Goal: Information Seeking & Learning: Learn about a topic

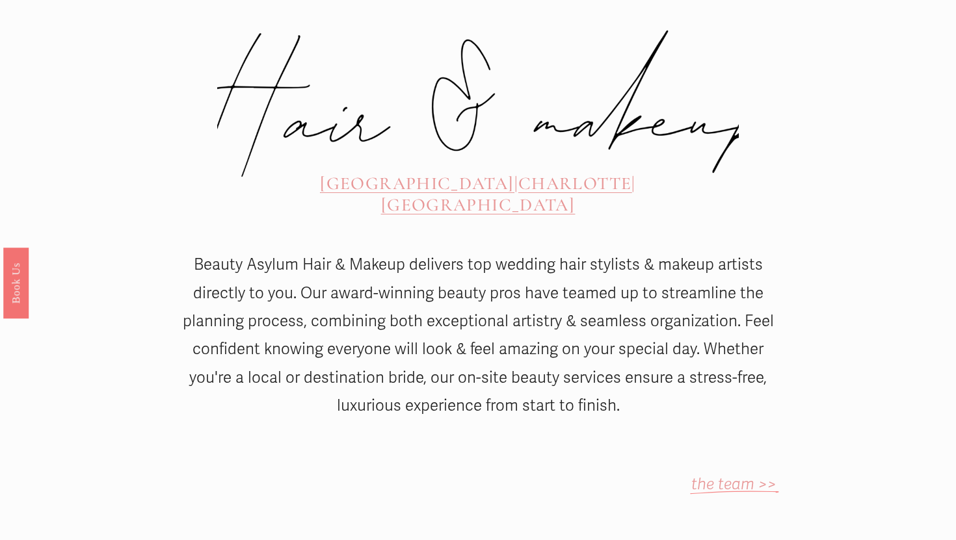
scroll to position [527, 0]
click at [354, 174] on span "[GEOGRAPHIC_DATA]" at bounding box center [417, 184] width 194 height 21
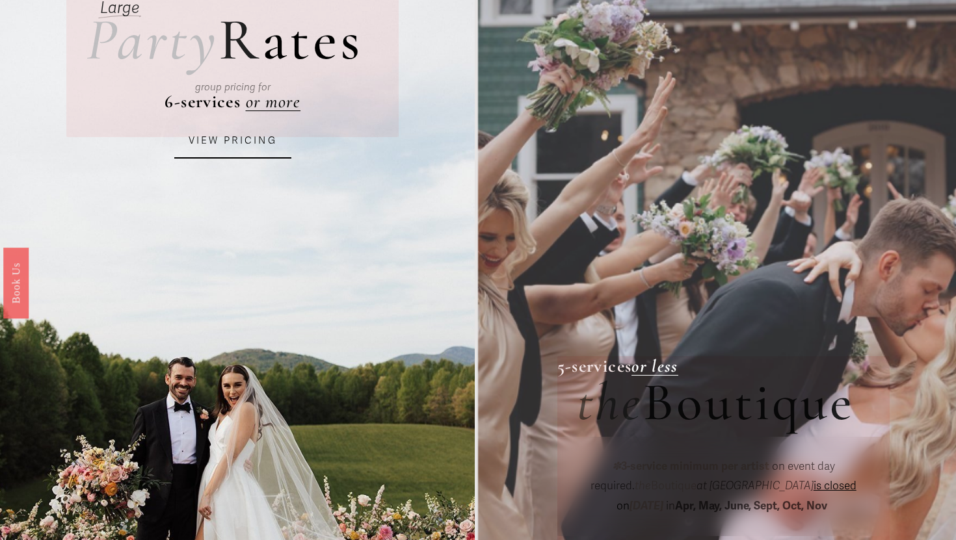
scroll to position [129, 0]
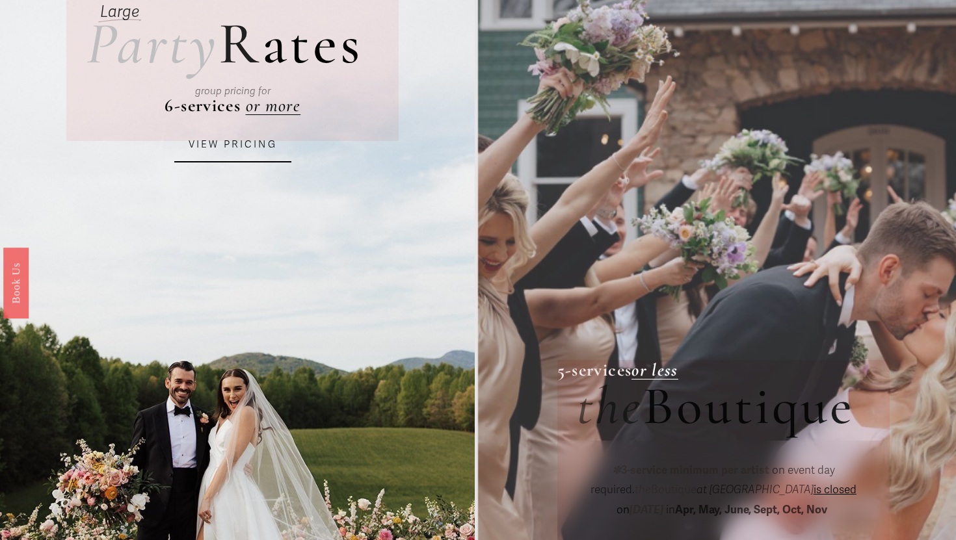
click at [246, 139] on link "VIEW PRICING" at bounding box center [232, 144] width 117 height 35
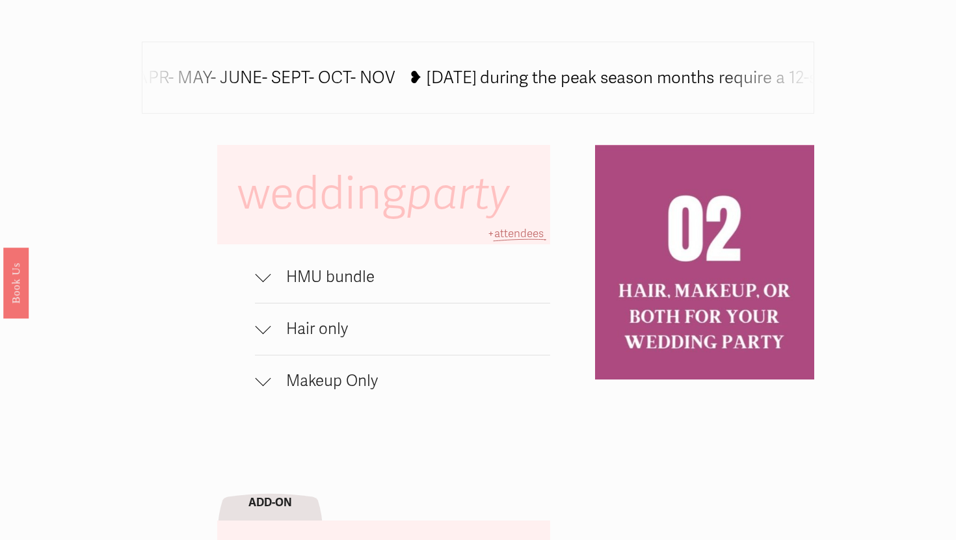
scroll to position [790, 0]
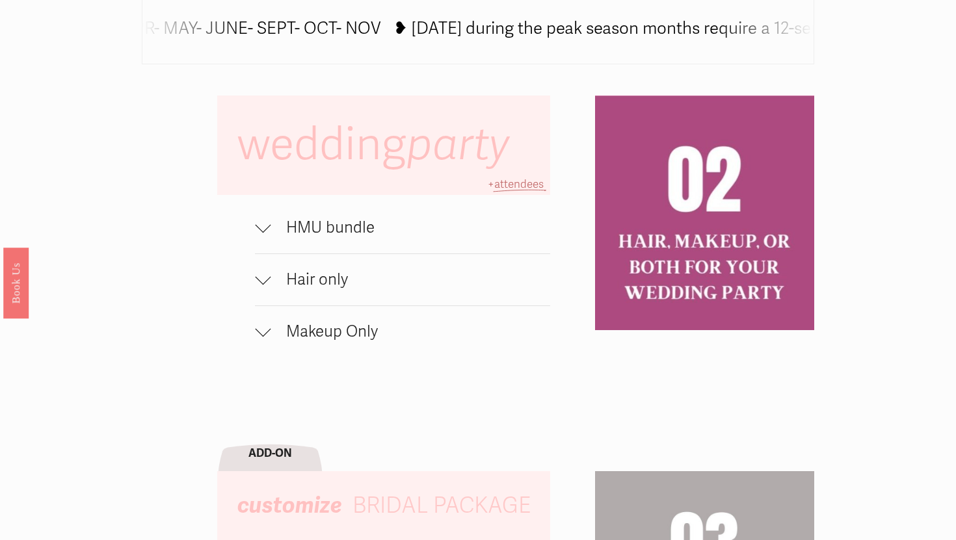
click at [286, 267] on button "Hair only" at bounding box center [402, 279] width 295 height 51
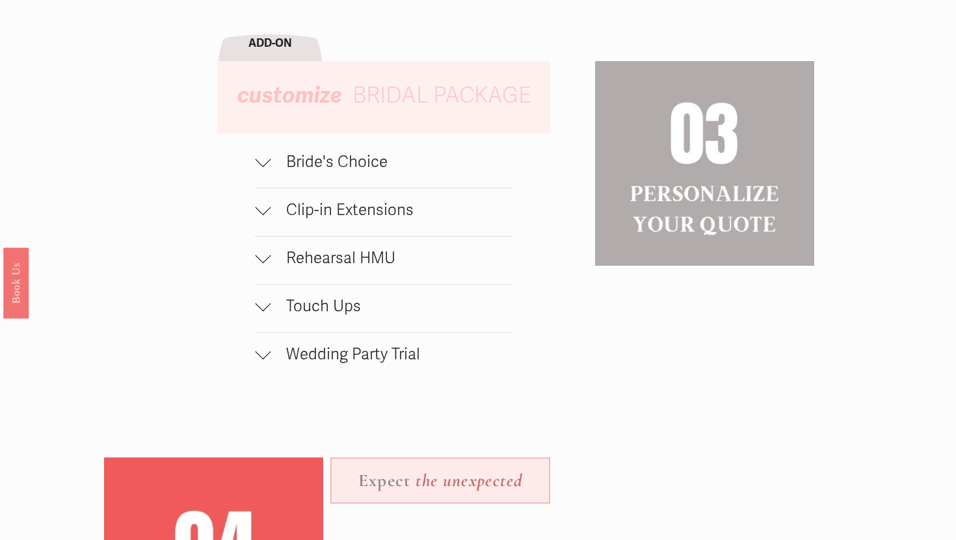
scroll to position [1271, 0]
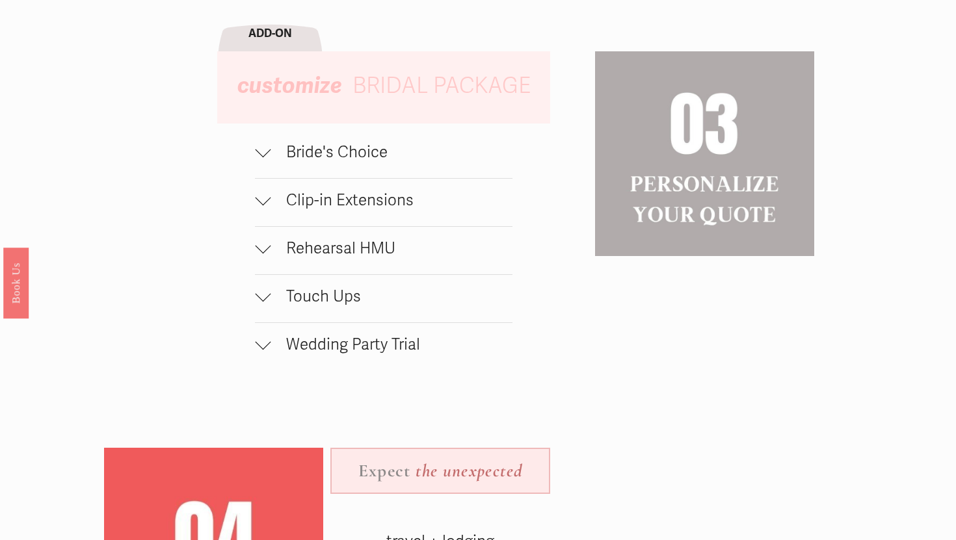
click at [314, 157] on span "Bride's Choice" at bounding box center [391, 152] width 241 height 19
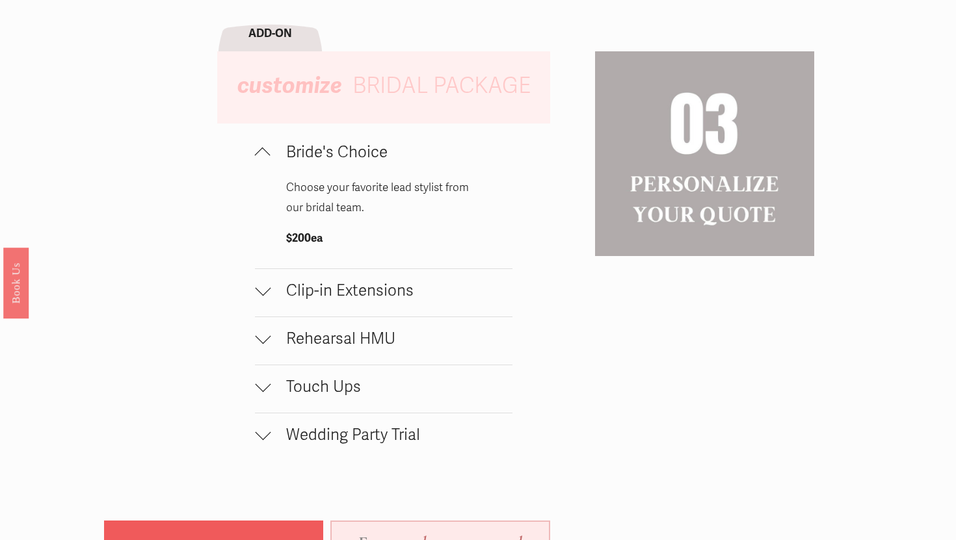
click at [318, 291] on span "Clip-in Extensions" at bounding box center [391, 291] width 241 height 19
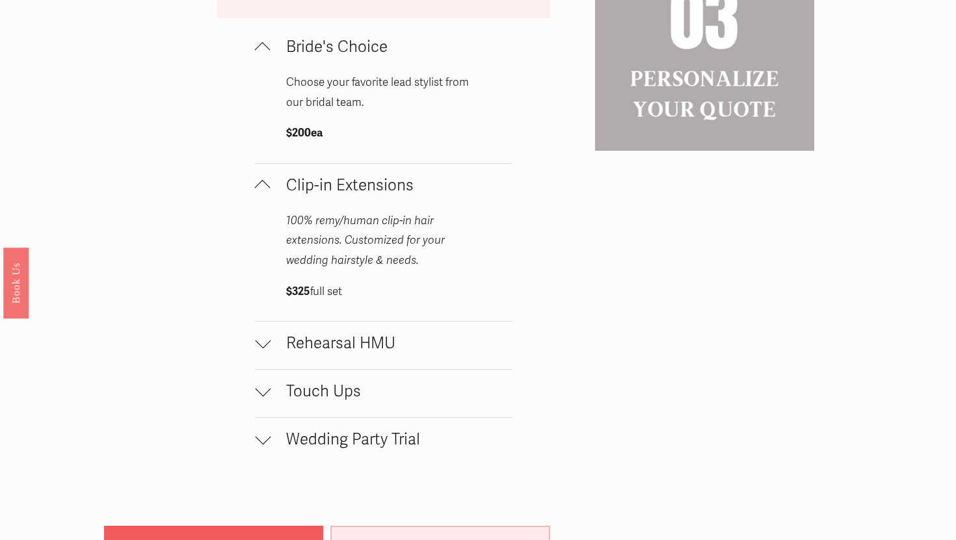
scroll to position [1379, 0]
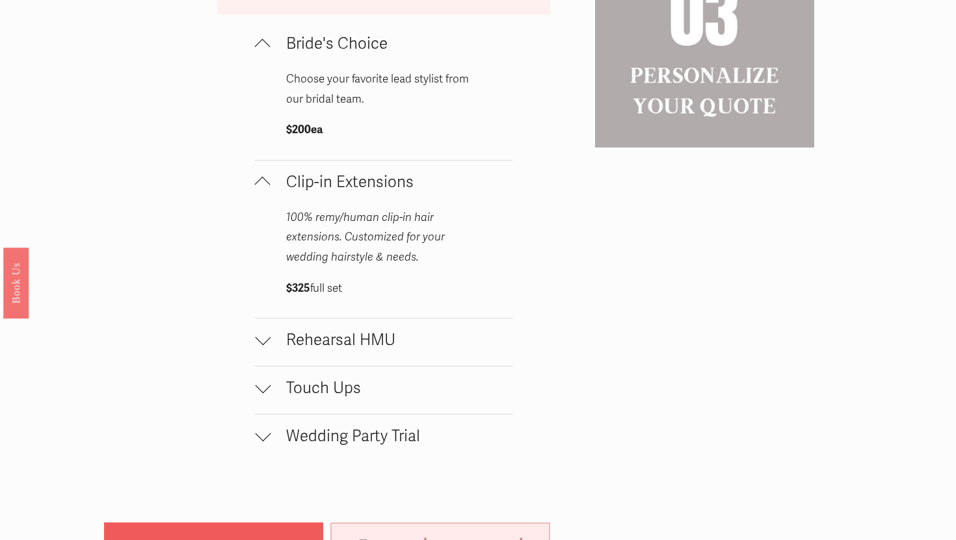
click at [321, 350] on span "Rehearsal HMU" at bounding box center [391, 340] width 241 height 19
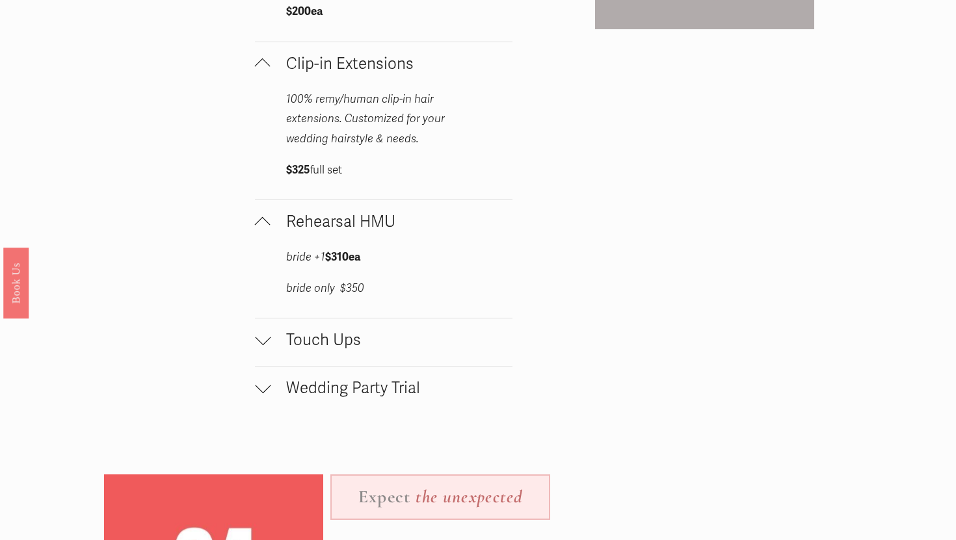
scroll to position [1500, 0]
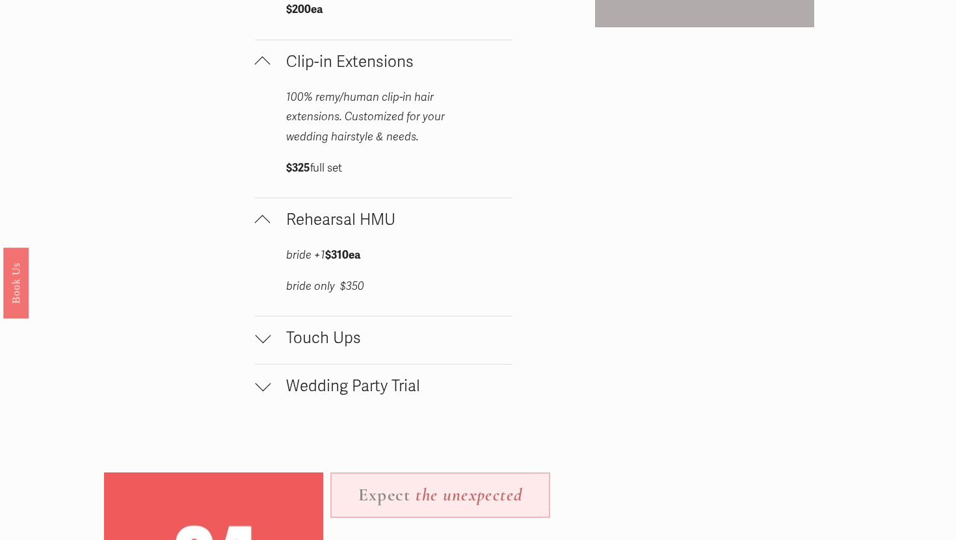
click at [321, 348] on span "Touch Ups" at bounding box center [391, 338] width 241 height 19
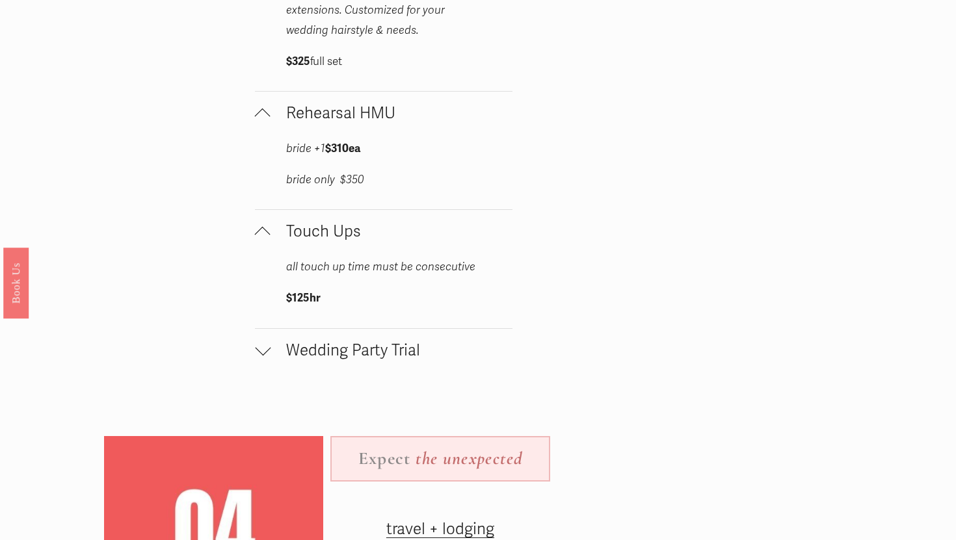
scroll to position [1615, 0]
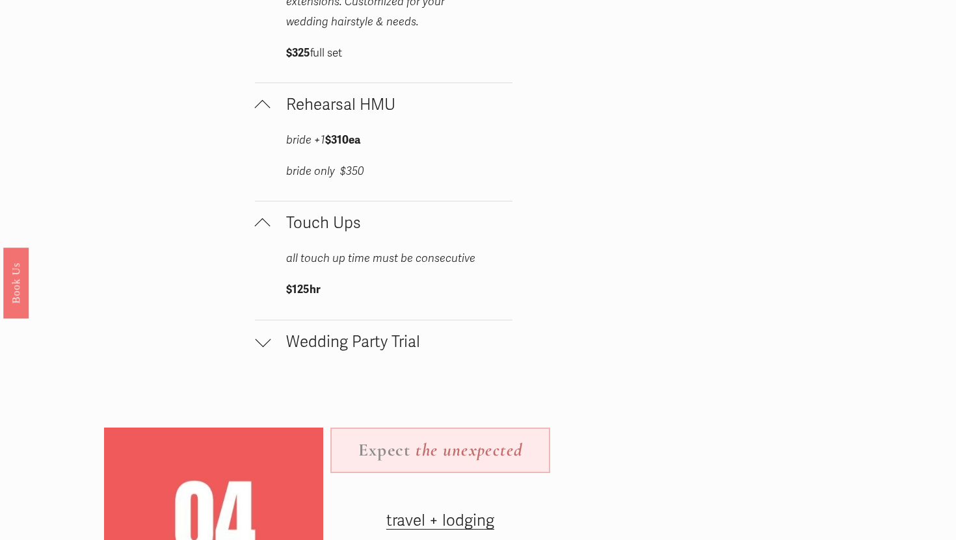
click at [321, 351] on span "Wedding Party Trial" at bounding box center [391, 342] width 241 height 19
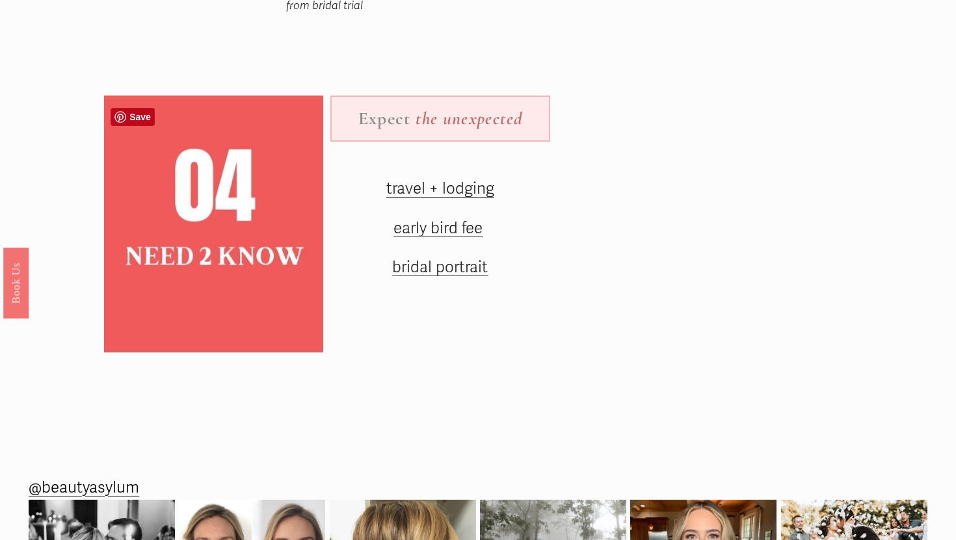
scroll to position [2055, 0]
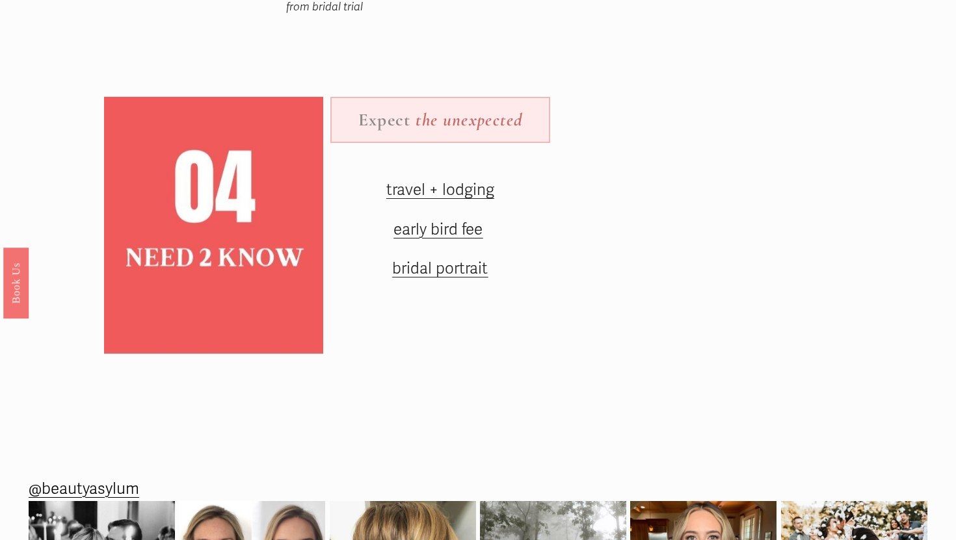
click at [434, 194] on span "travel + lodging" at bounding box center [440, 190] width 108 height 19
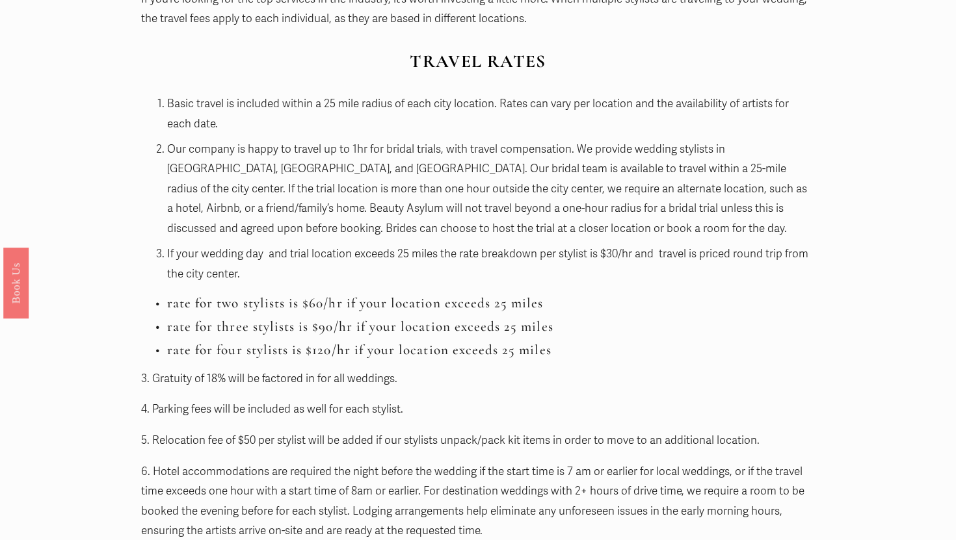
scroll to position [1267, 0]
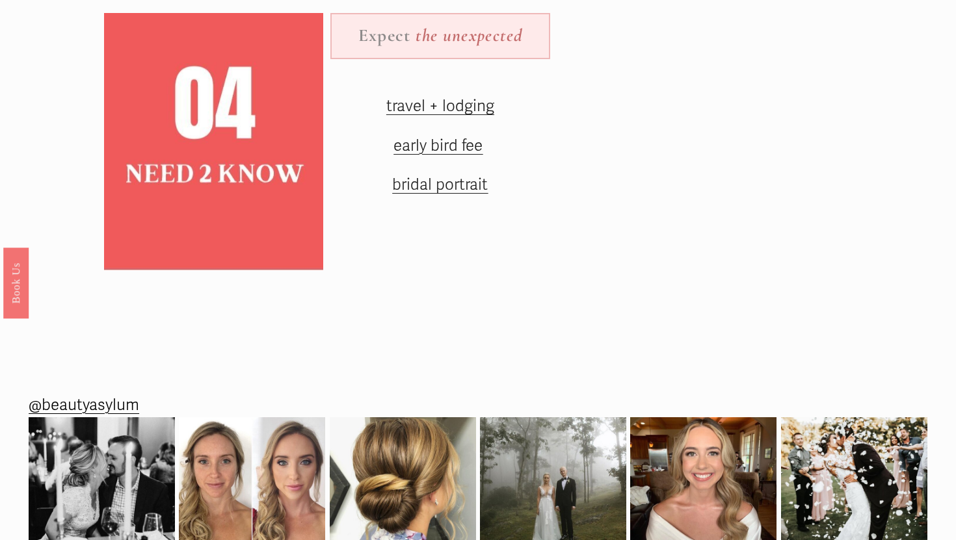
scroll to position [1636, 0]
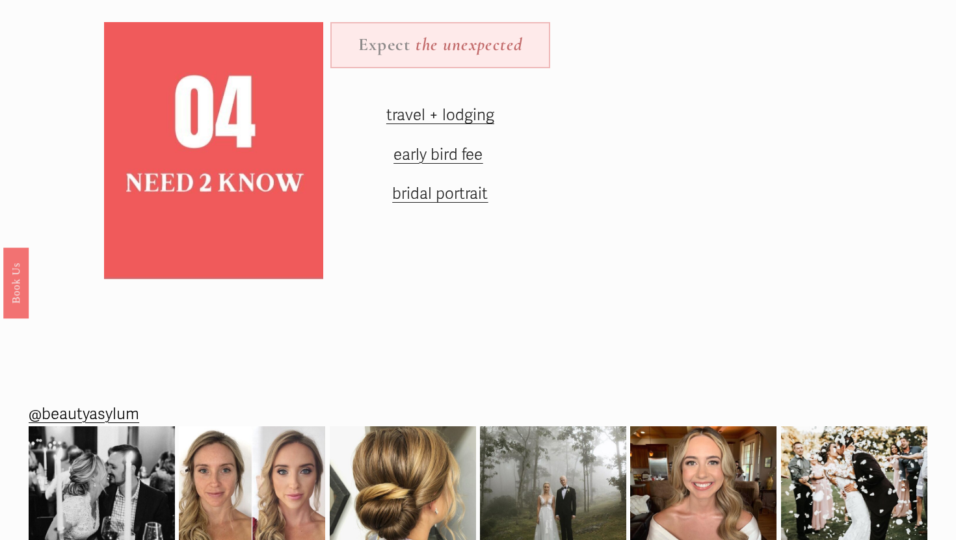
click at [446, 118] on span "travel + lodging" at bounding box center [440, 115] width 108 height 19
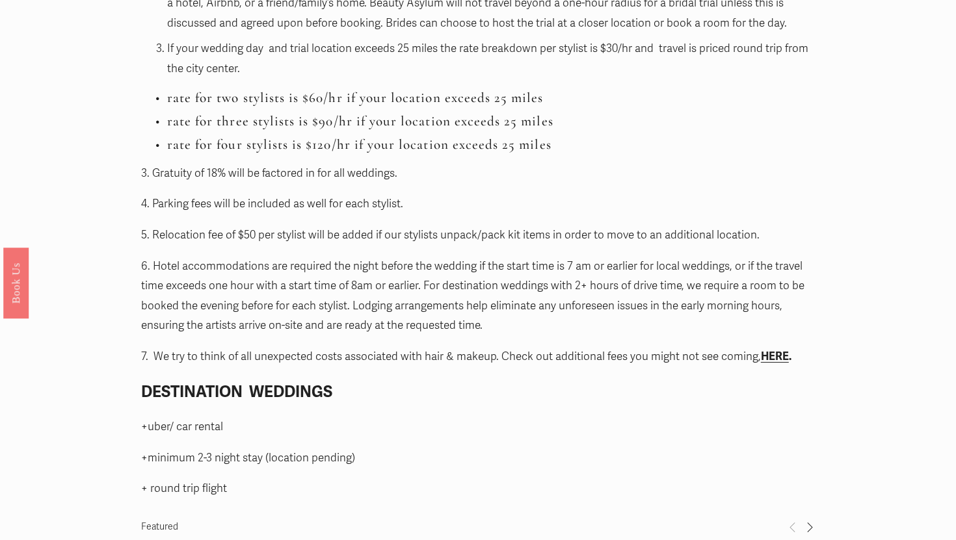
scroll to position [1476, 0]
